Goal: Information Seeking & Learning: Find specific fact

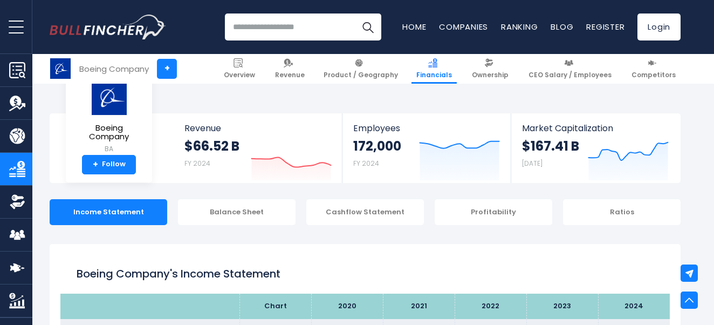
click at [714, 117] on html "Overview Revenue Product / Geography" at bounding box center [357, 162] width 714 height 325
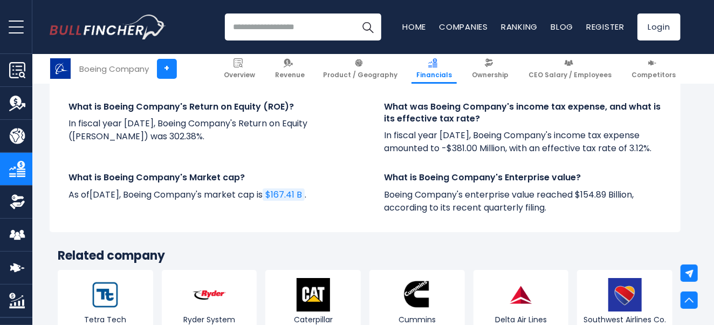
scroll to position [2254, 0]
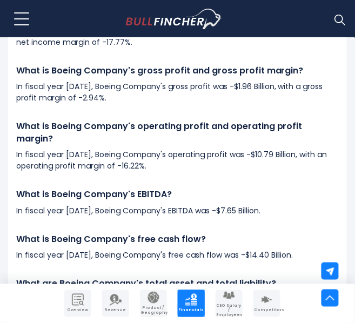
scroll to position [2070, 0]
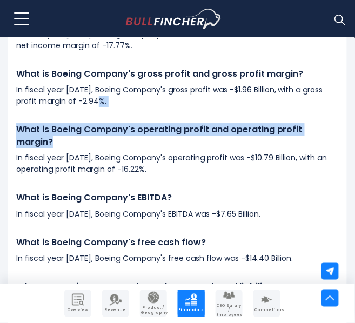
drag, startPoint x: 354, startPoint y: 189, endPoint x: 358, endPoint y: 206, distance: 17.1
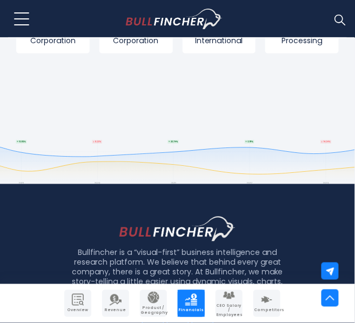
scroll to position [2979, 0]
